Goal: Task Accomplishment & Management: Use online tool/utility

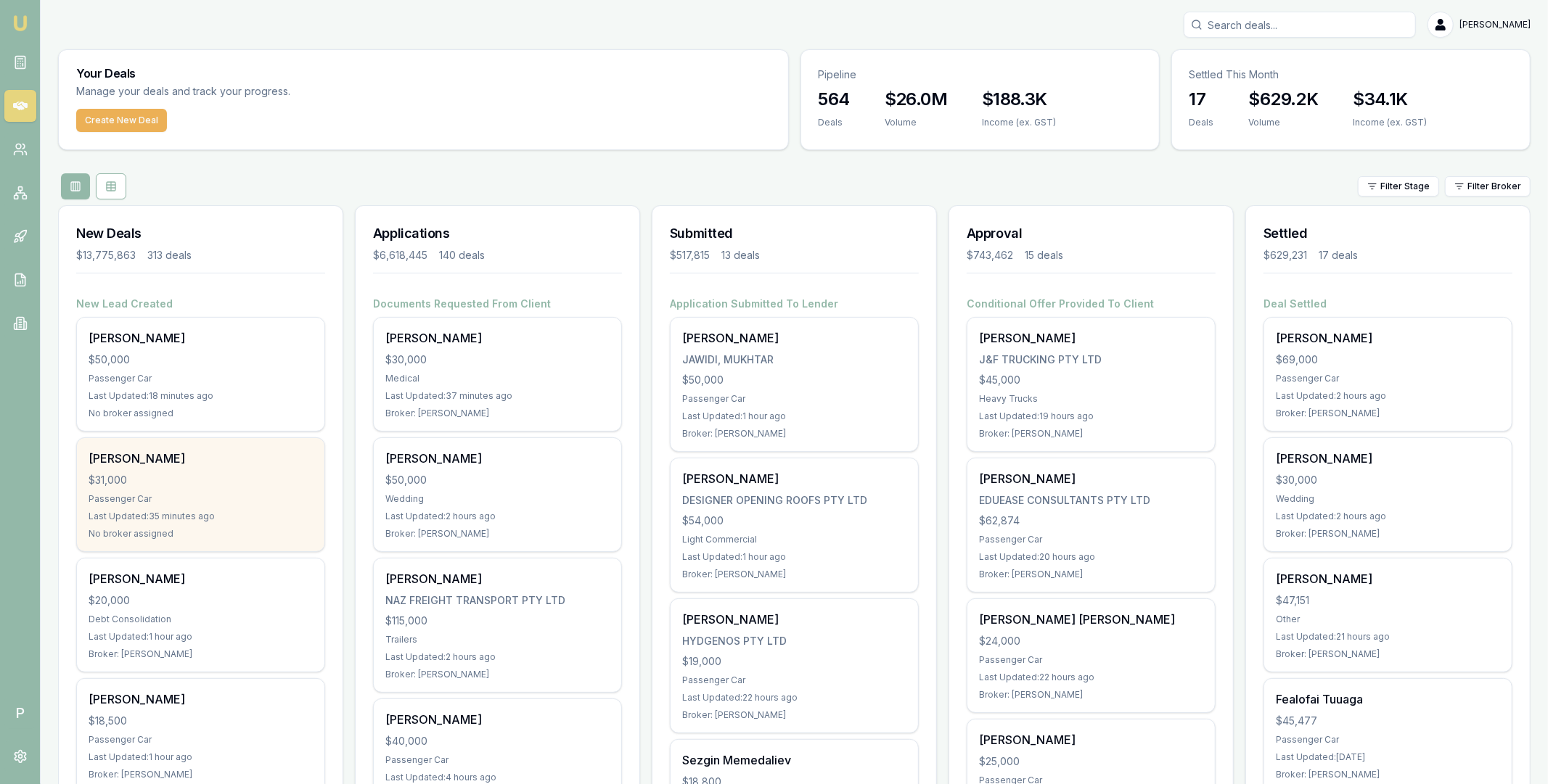
click at [228, 482] on div "$31,000" at bounding box center [201, 479] width 224 height 14
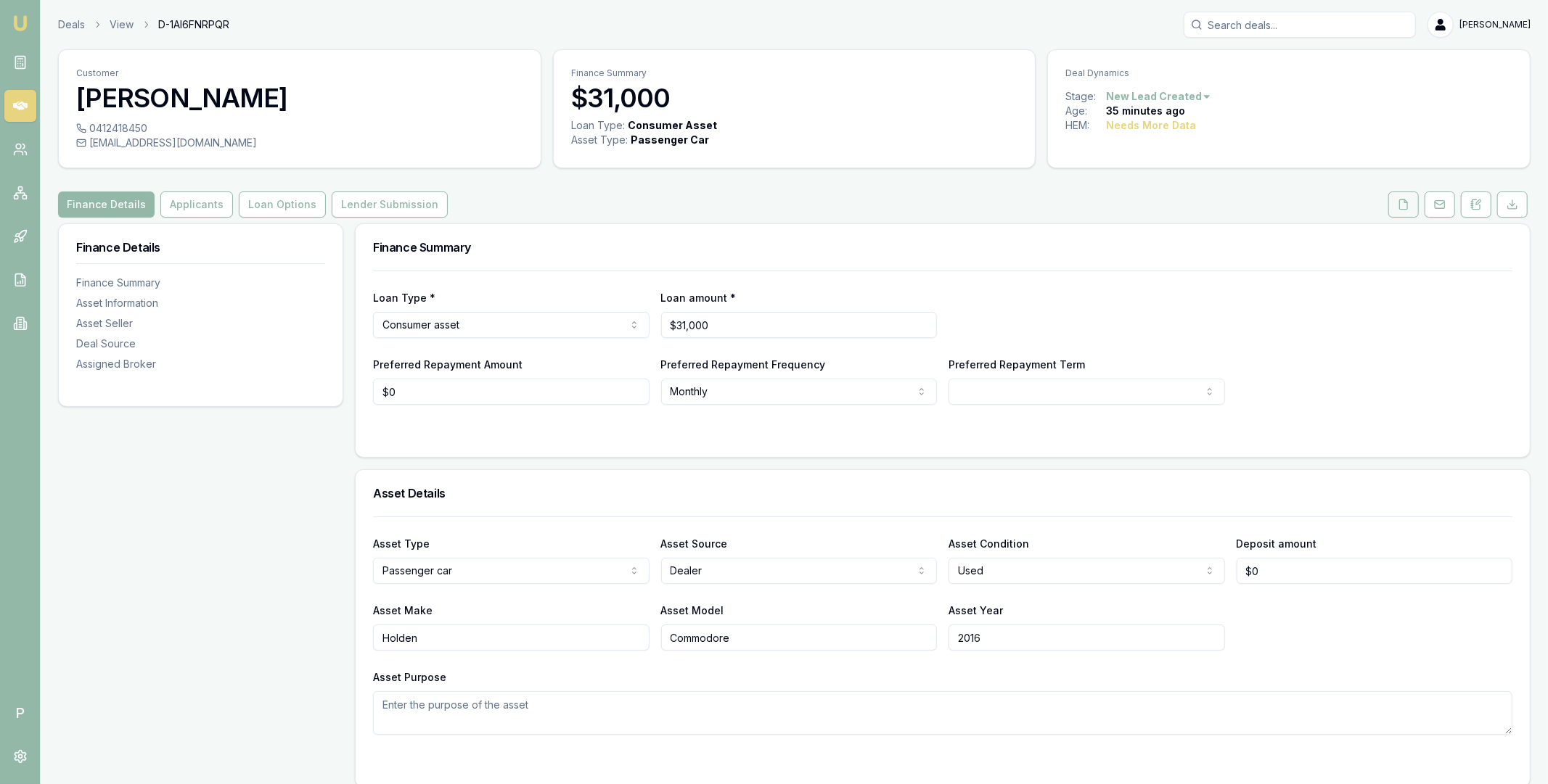
click at [1397, 208] on button at bounding box center [1403, 205] width 30 height 26
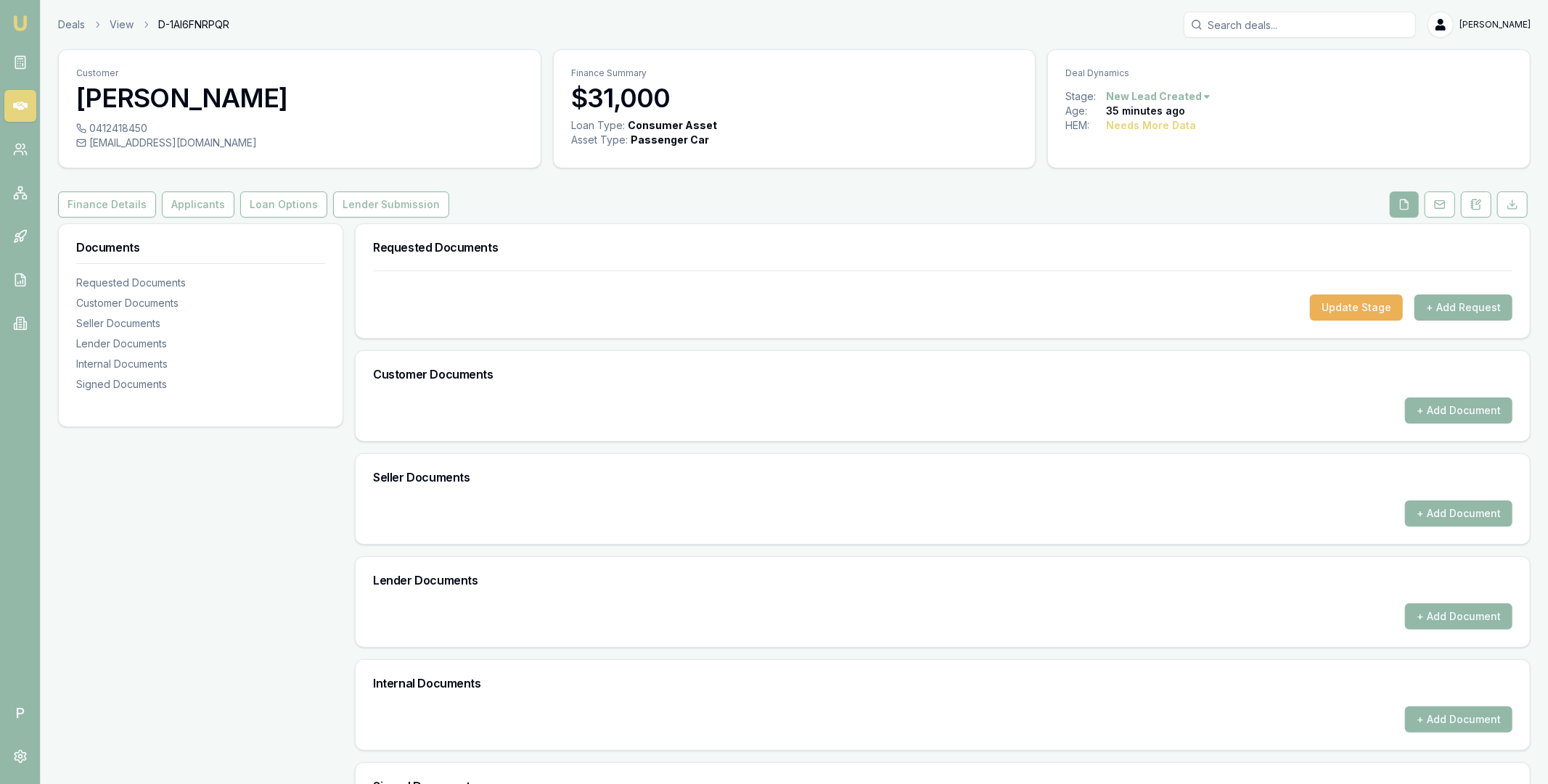
scroll to position [82, 0]
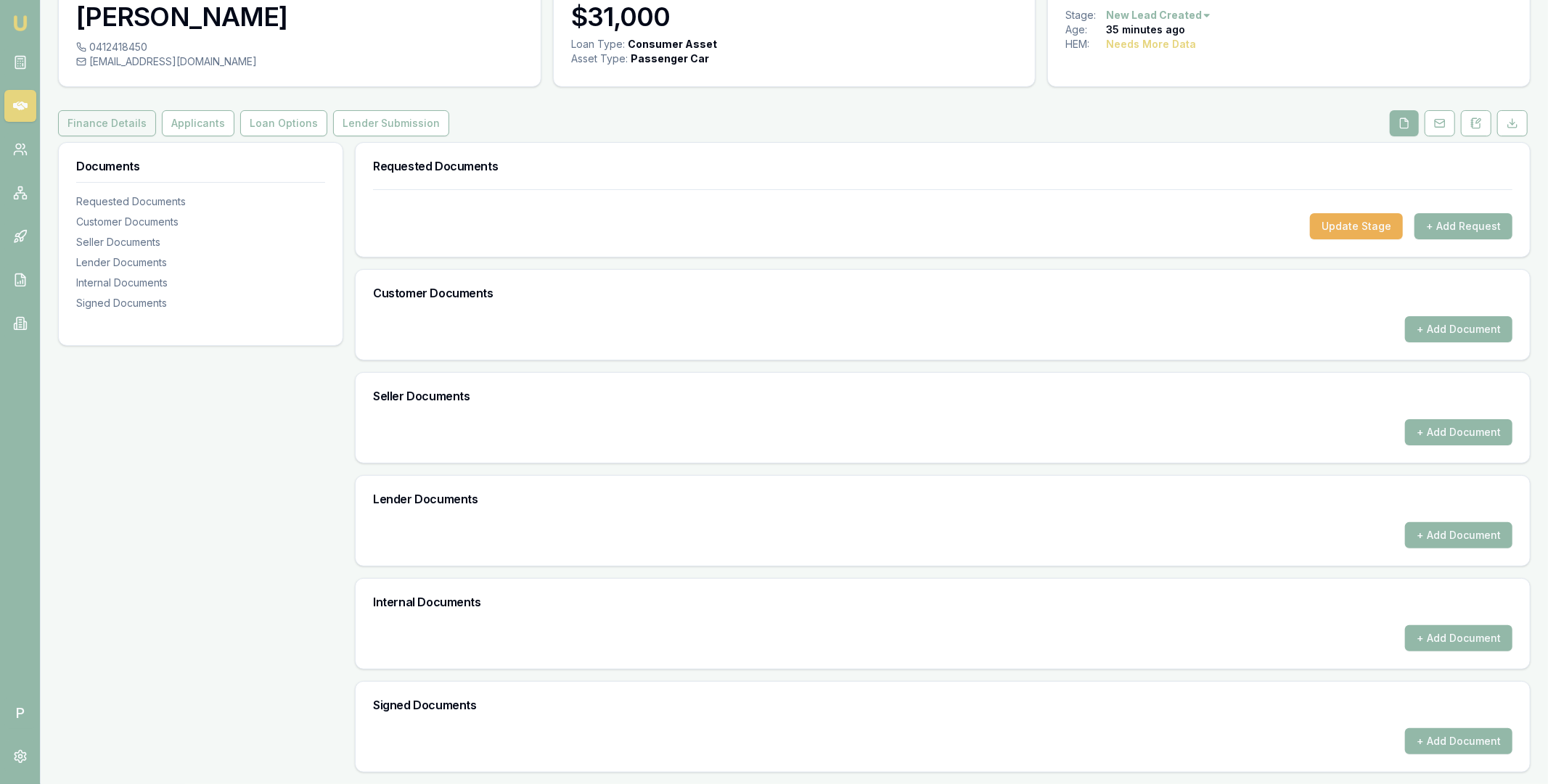
click at [117, 124] on button "Finance Details" at bounding box center [107, 123] width 98 height 26
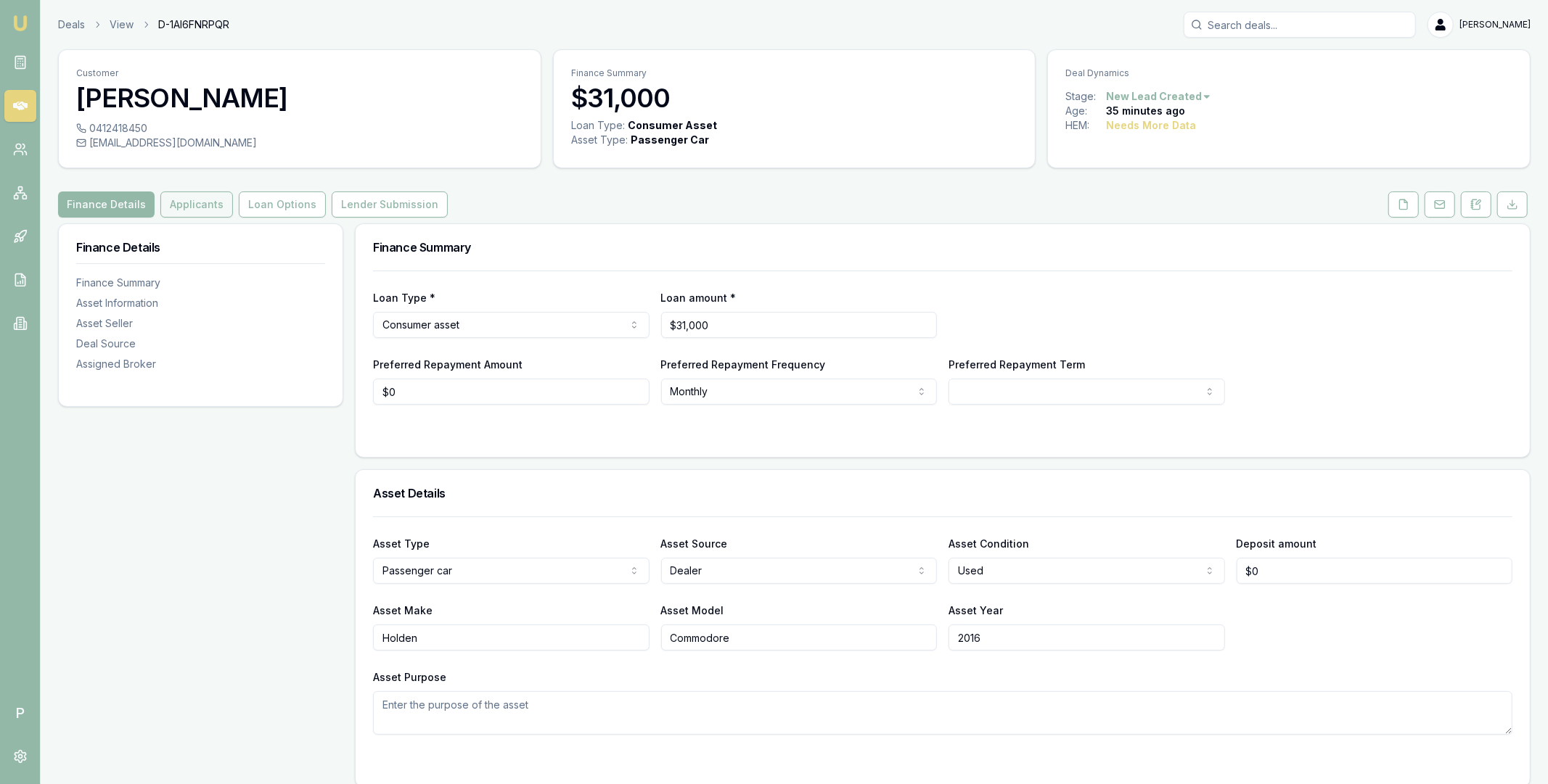
click at [201, 211] on button "Applicants" at bounding box center [197, 205] width 73 height 26
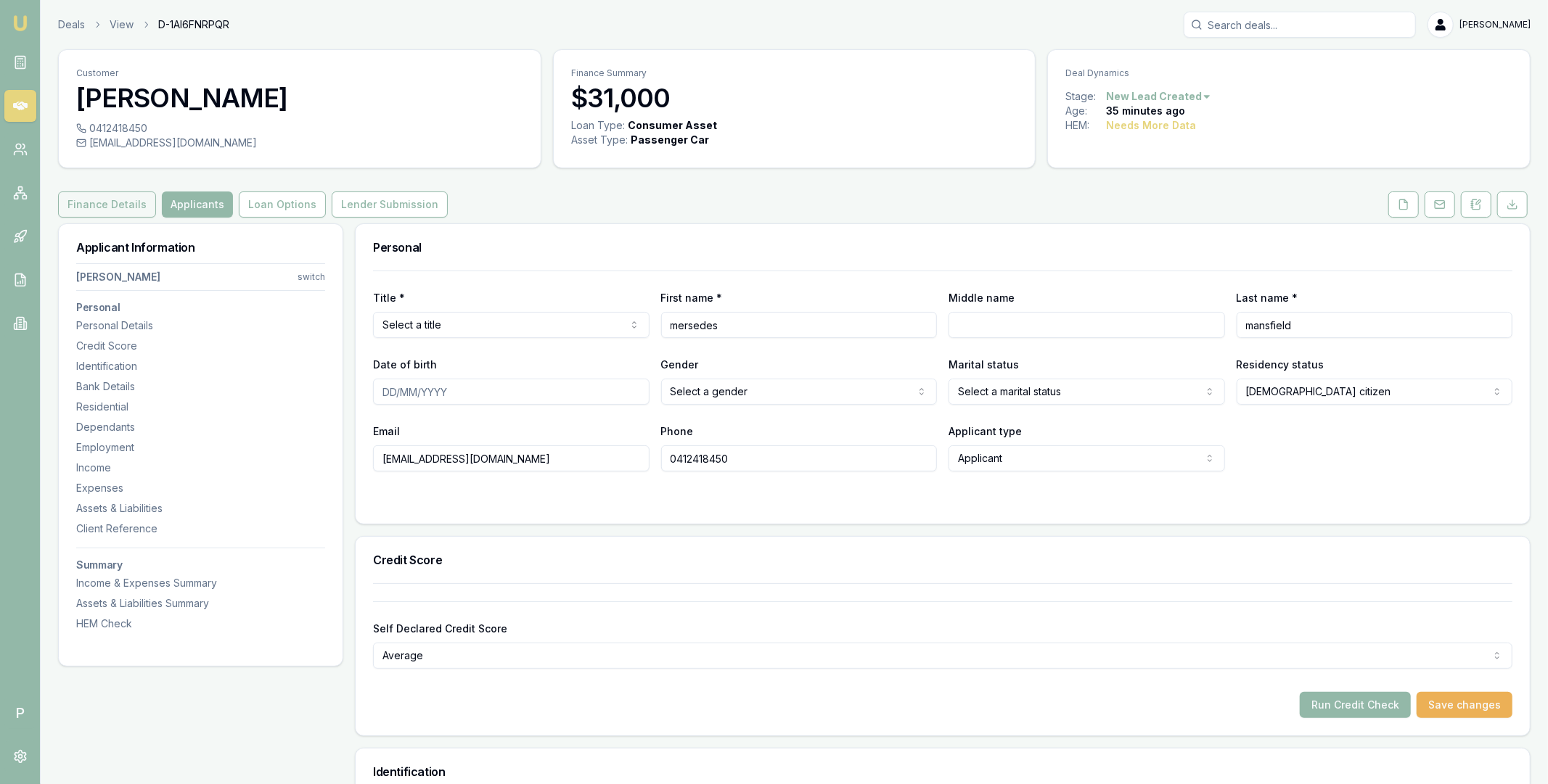
click at [119, 208] on button "Finance Details" at bounding box center [107, 205] width 98 height 26
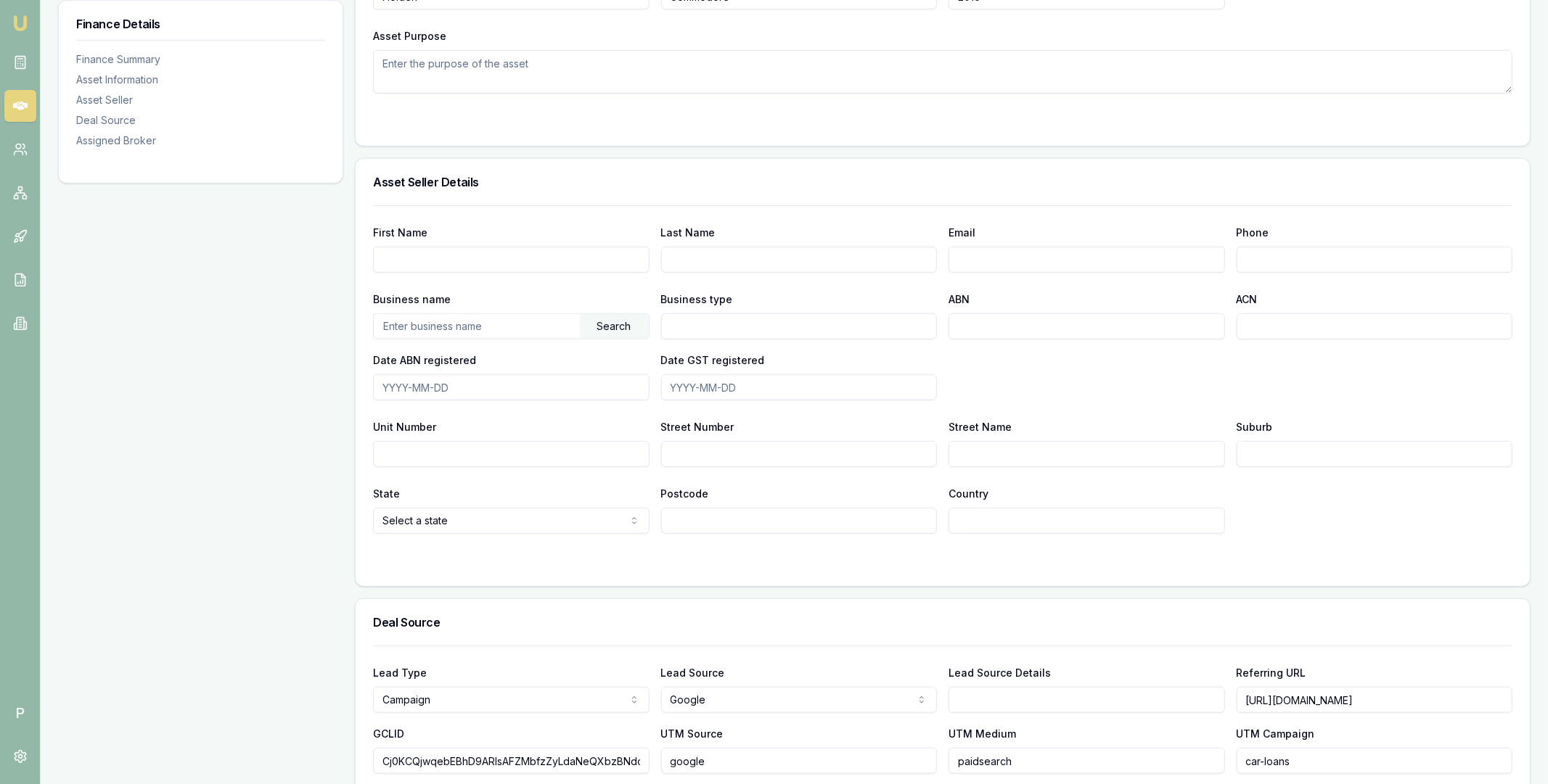
scroll to position [951, 0]
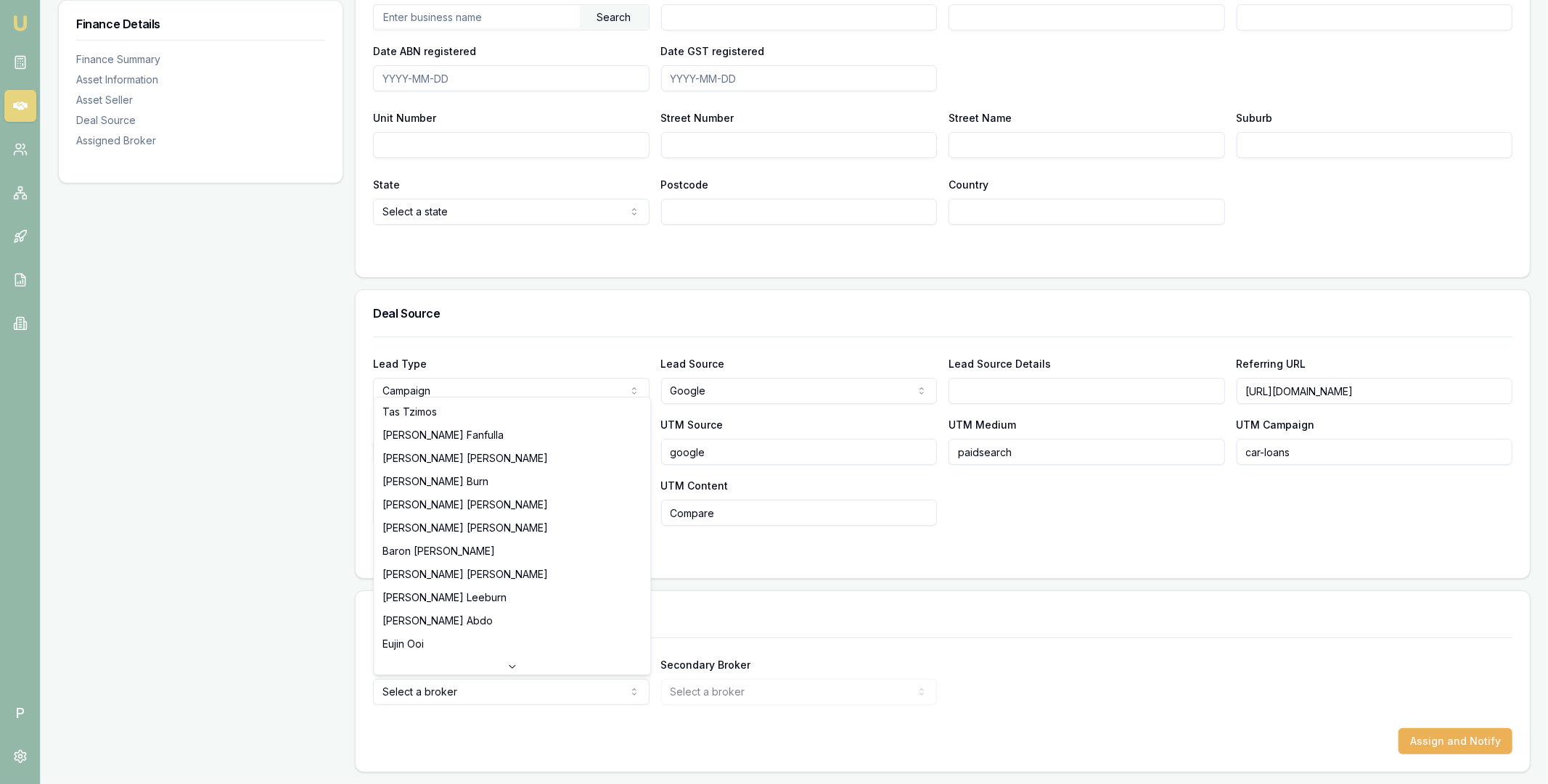
select select "U-6HX68Y4YF3"
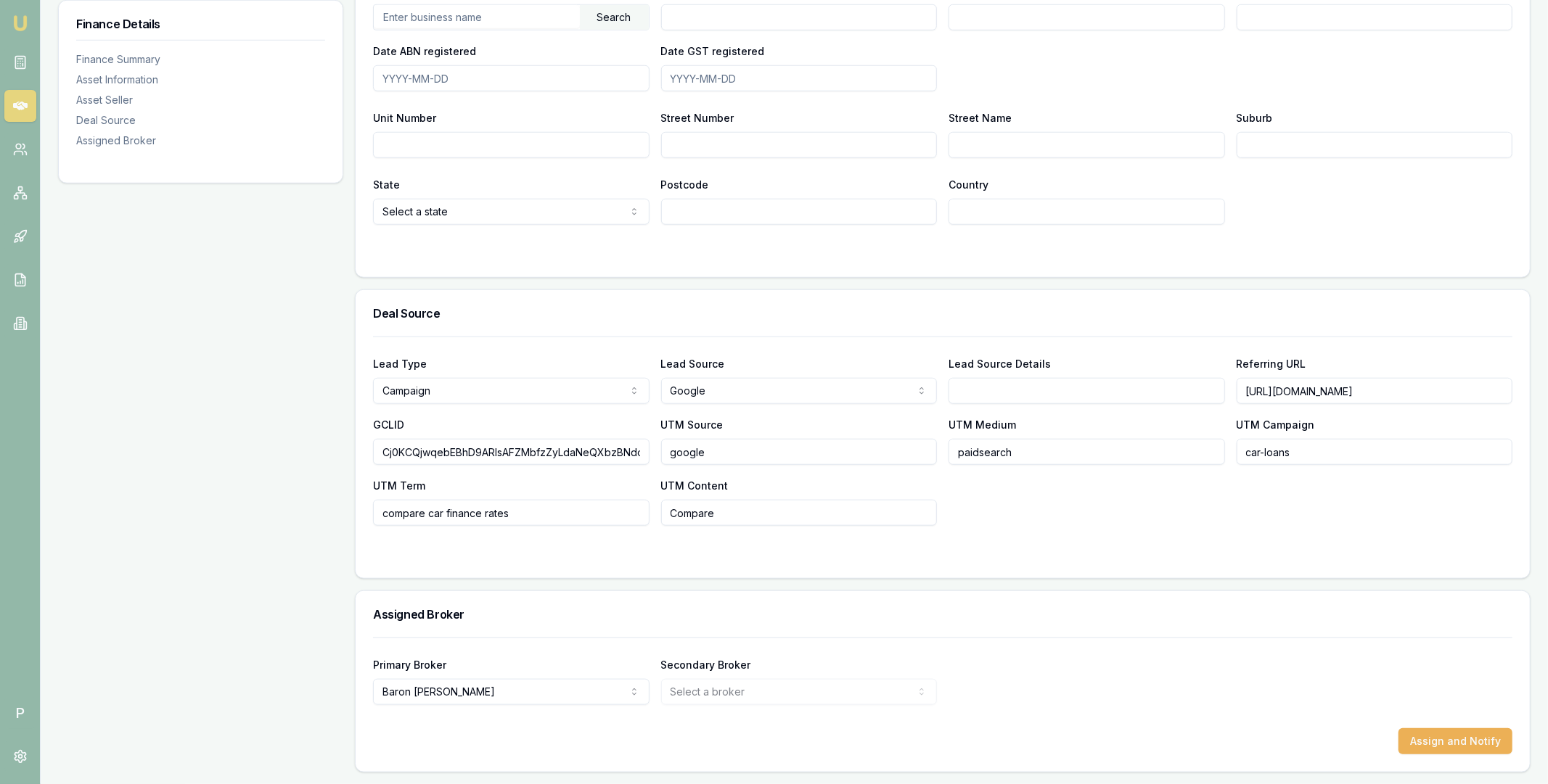
click at [1285, 721] on form "Primary Broker Baron Ketterman Tas Tzimos Jackson Fanfulla Pinkesh Patel Matt B…" at bounding box center [943, 696] width 1140 height 117
click at [1406, 729] on button "Assign and Notify" at bounding box center [1456, 742] width 114 height 26
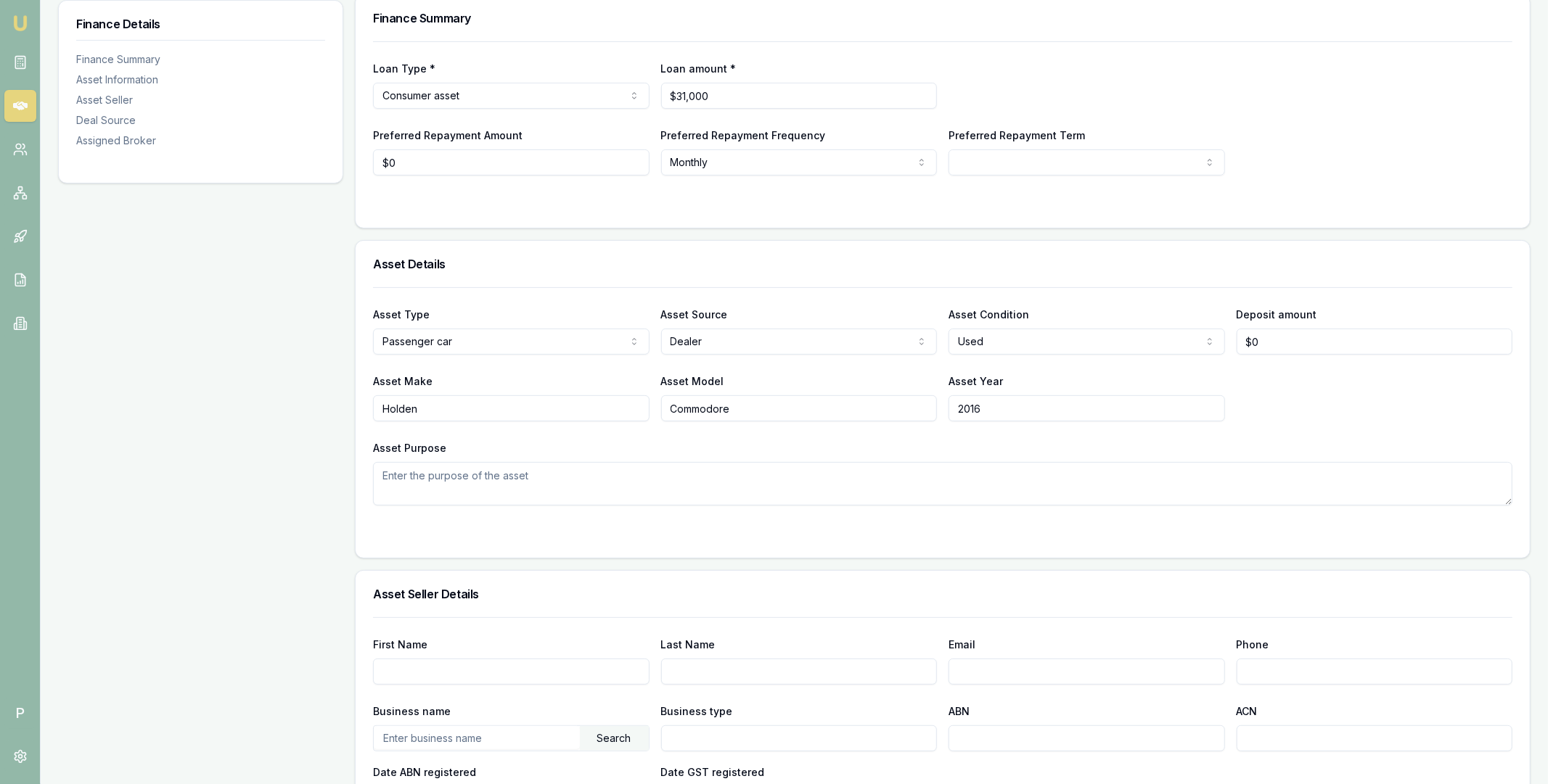
scroll to position [0, 0]
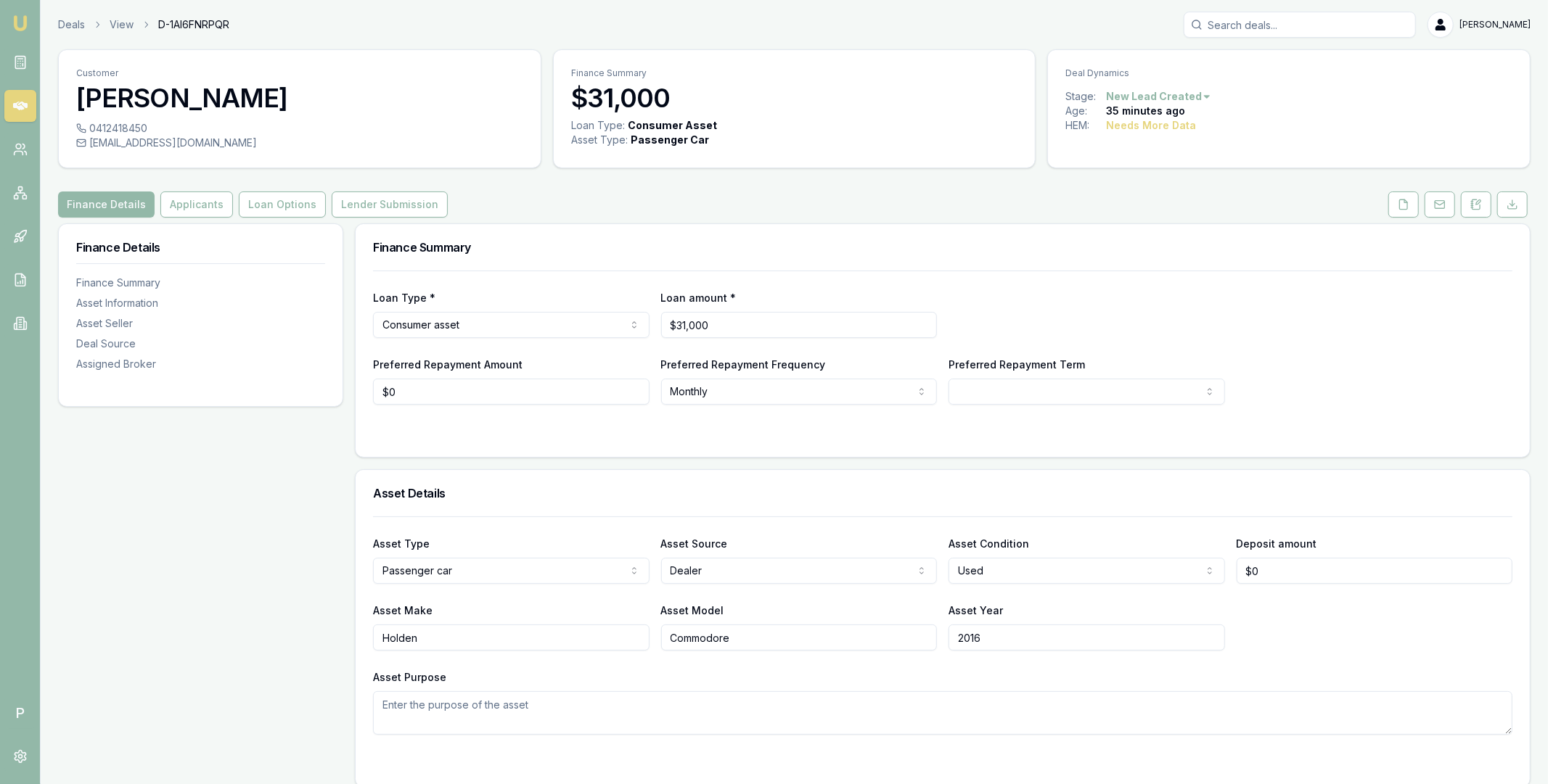
click at [21, 106] on icon at bounding box center [20, 105] width 14 height 8
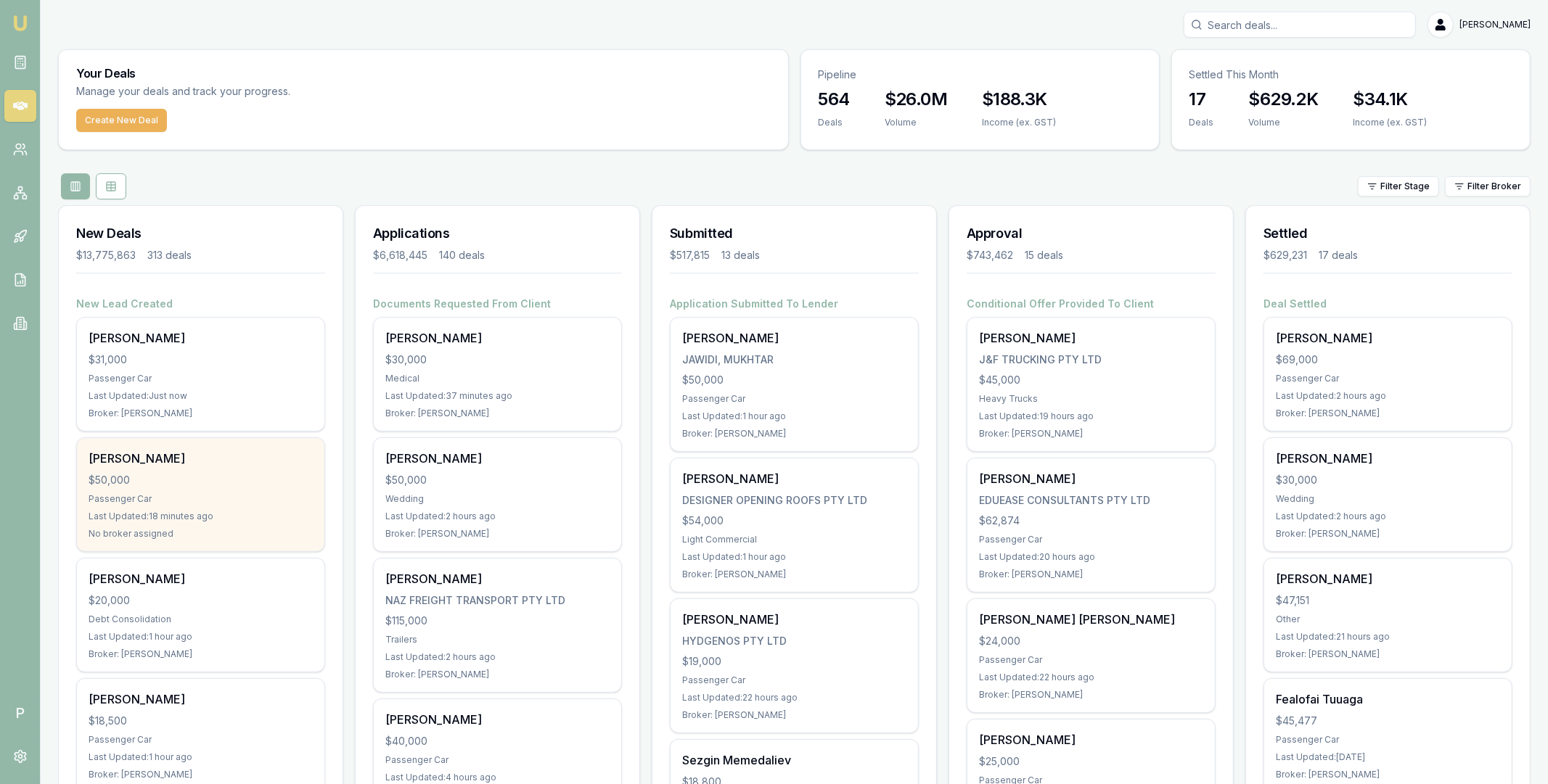
click at [212, 475] on div "$50,000" at bounding box center [201, 479] width 224 height 14
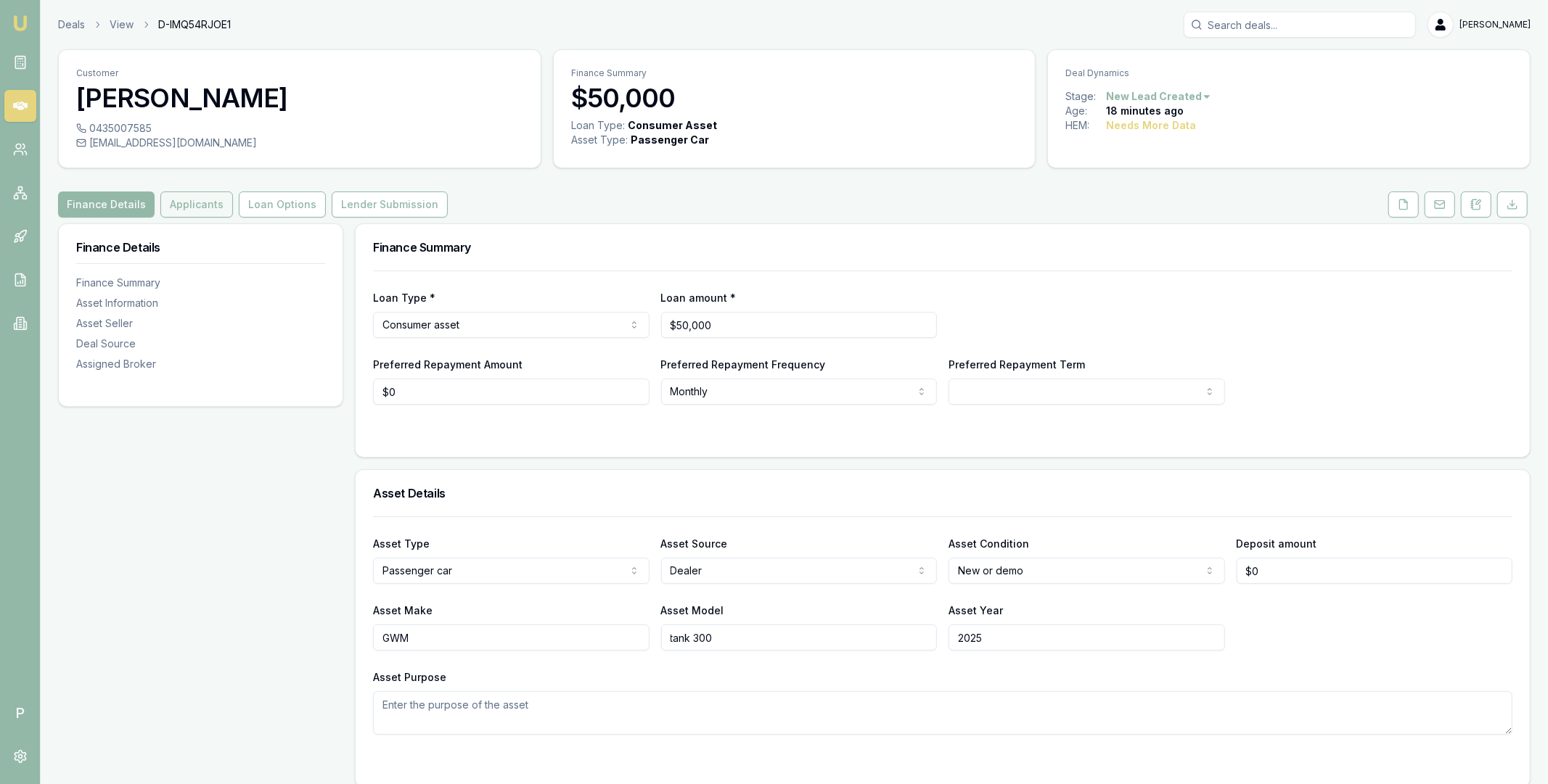
click at [195, 212] on button "Applicants" at bounding box center [197, 205] width 73 height 26
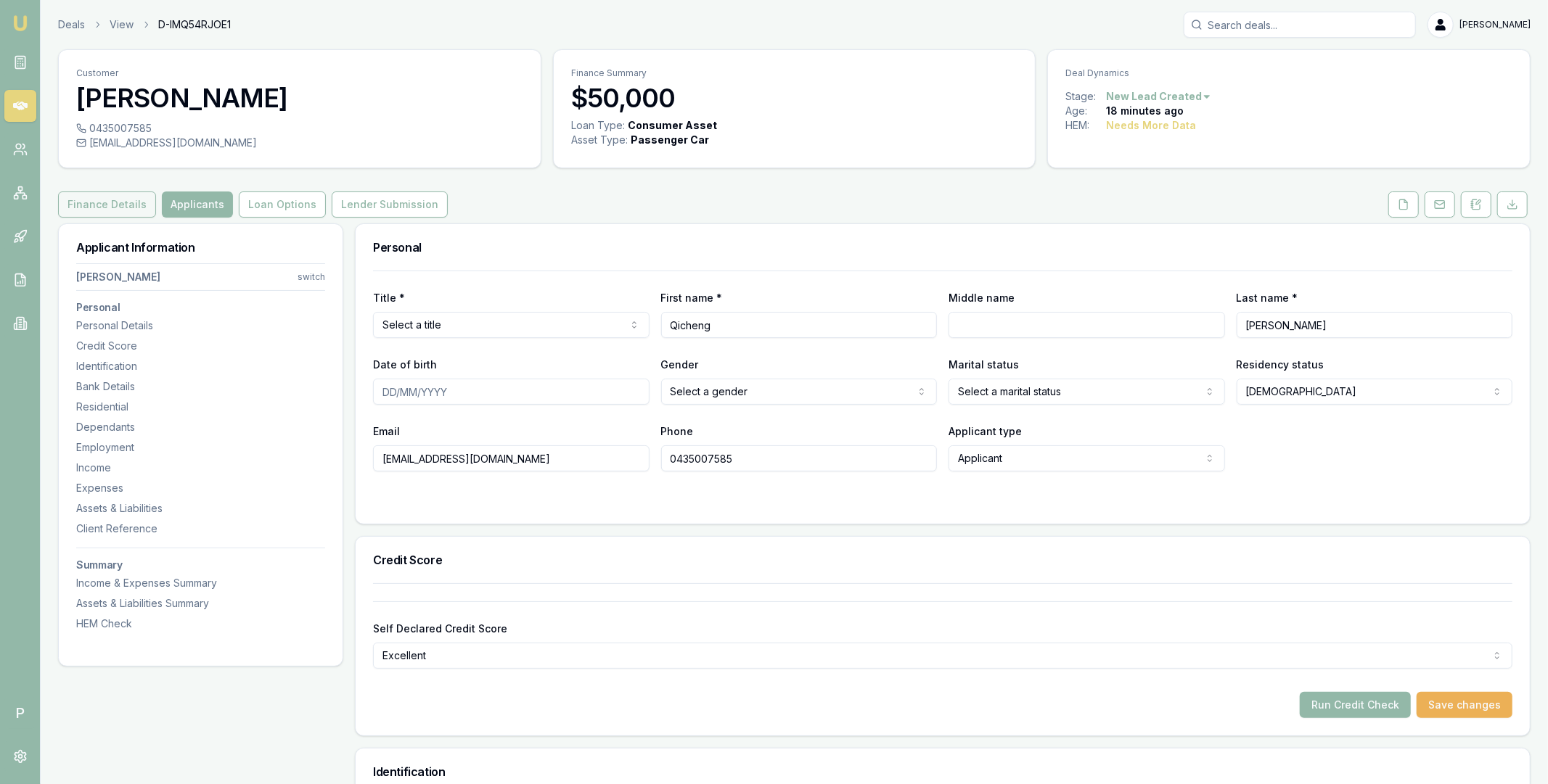
click at [111, 208] on button "Finance Details" at bounding box center [107, 205] width 98 height 26
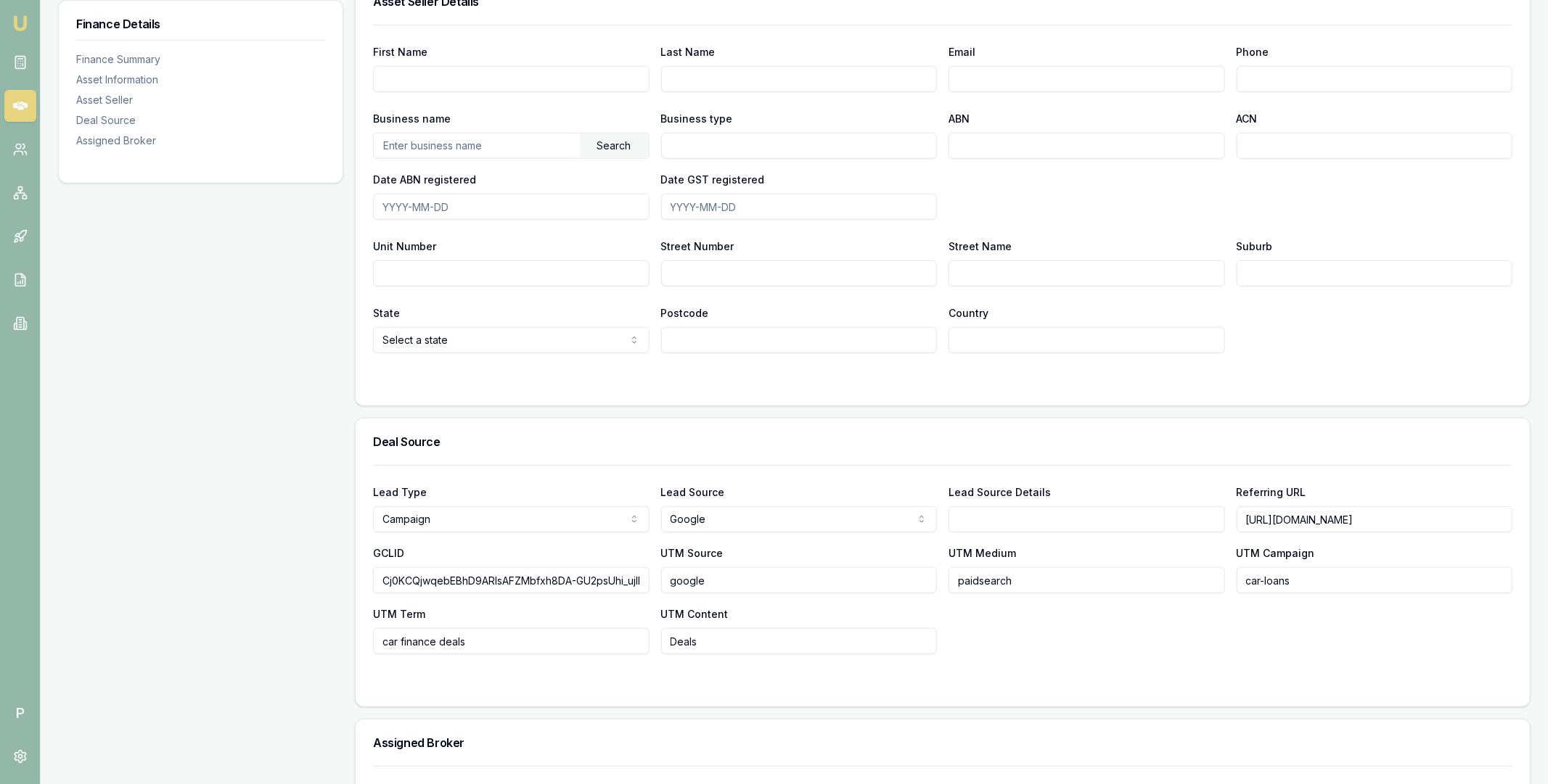
scroll to position [951, 0]
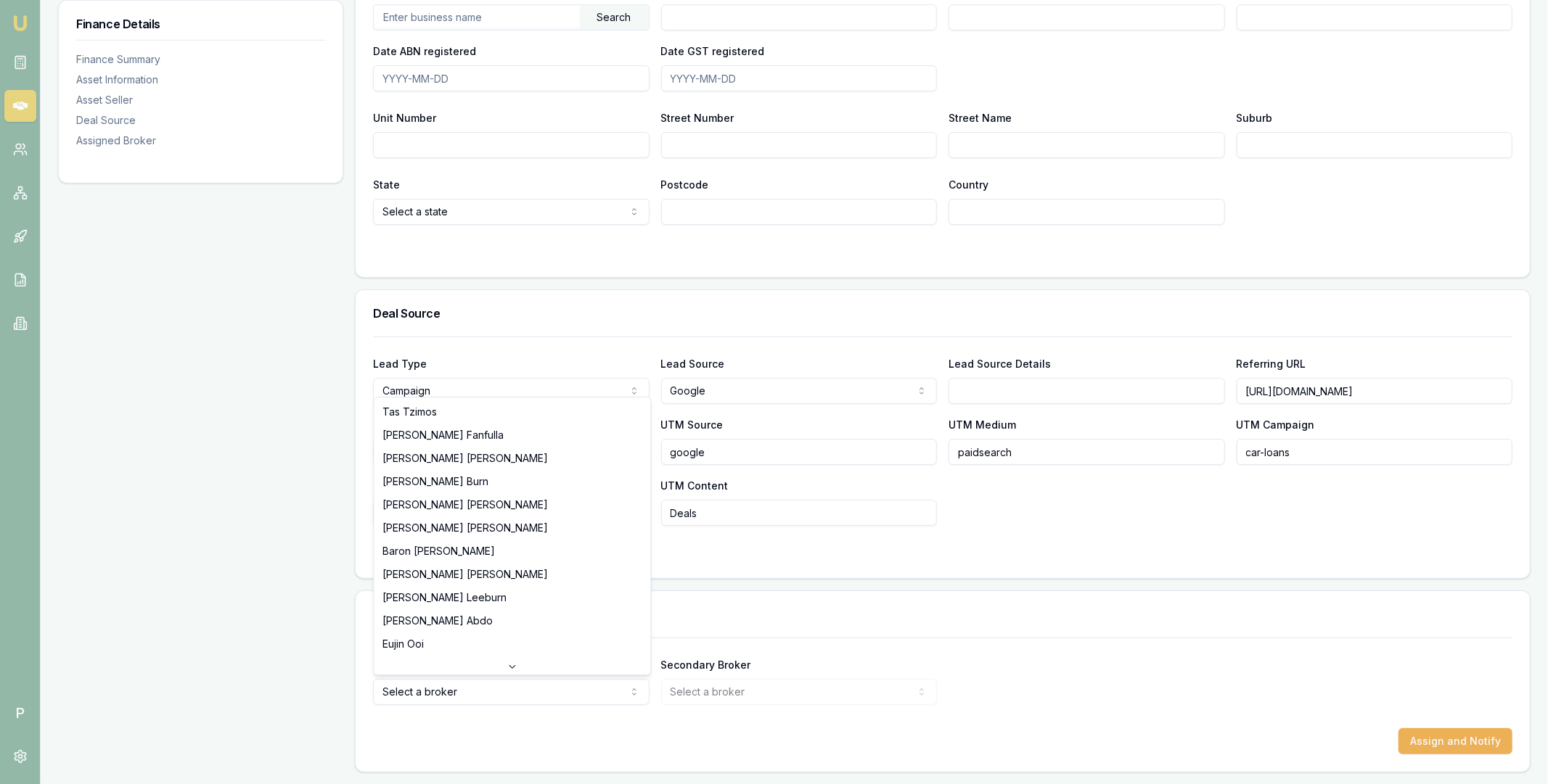
select select "U-6HX68Y4YF3"
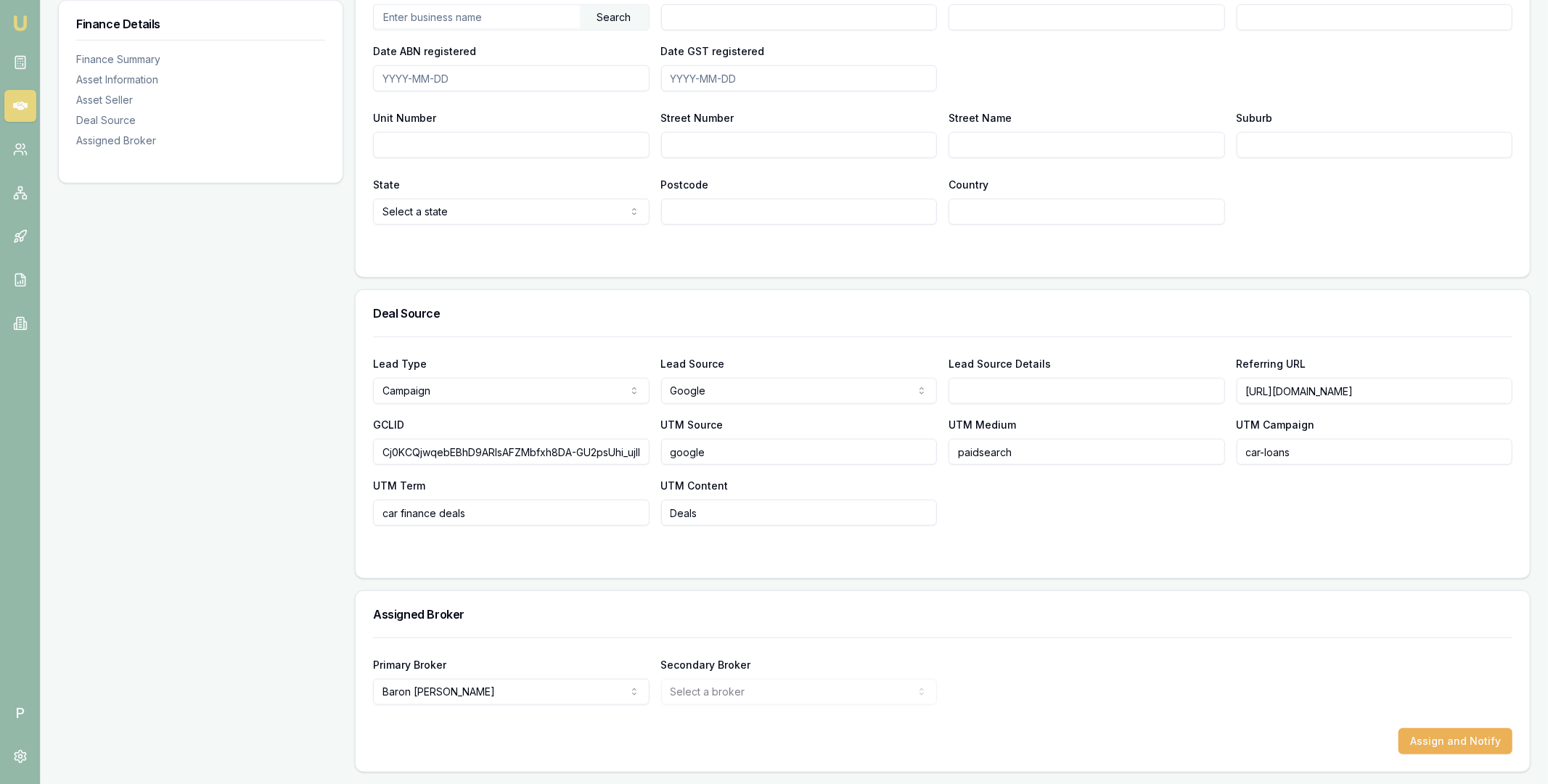
click at [1167, 661] on div "Primary Broker Baron Ketterman Tas Tzimos Jackson Fanfulla Pinkesh Patel Matt B…" at bounding box center [943, 680] width 1140 height 49
click at [1443, 741] on button "Assign and Notify" at bounding box center [1456, 742] width 114 height 26
